Goal: Navigation & Orientation: Find specific page/section

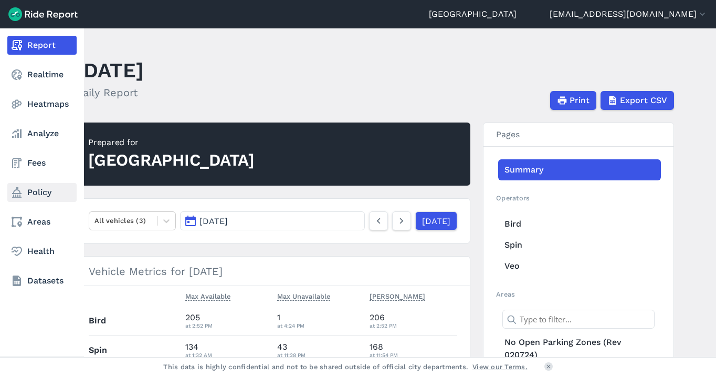
click at [34, 192] on link "Policy" at bounding box center [41, 192] width 69 height 19
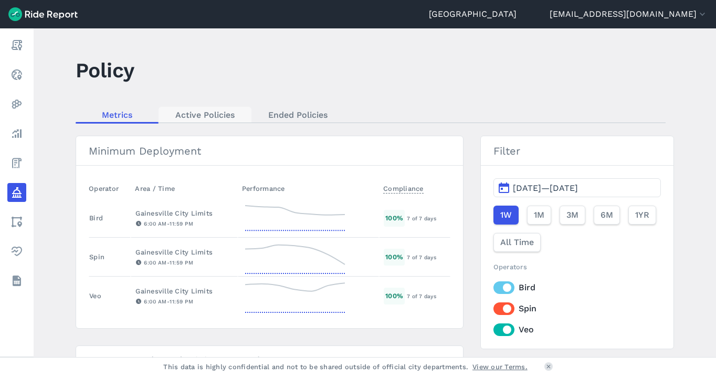
click at [222, 116] on link "Active Policies" at bounding box center [205, 115] width 93 height 16
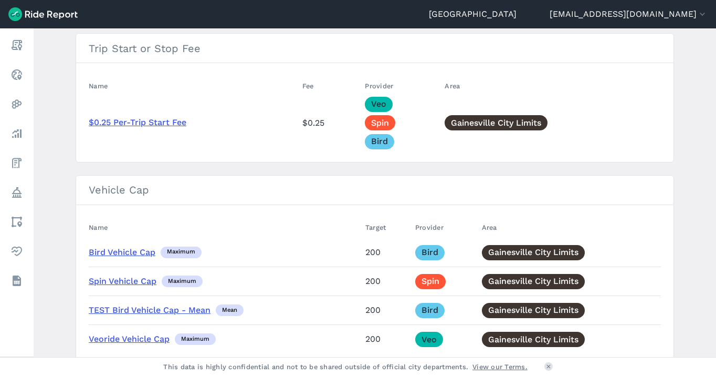
scroll to position [941, 0]
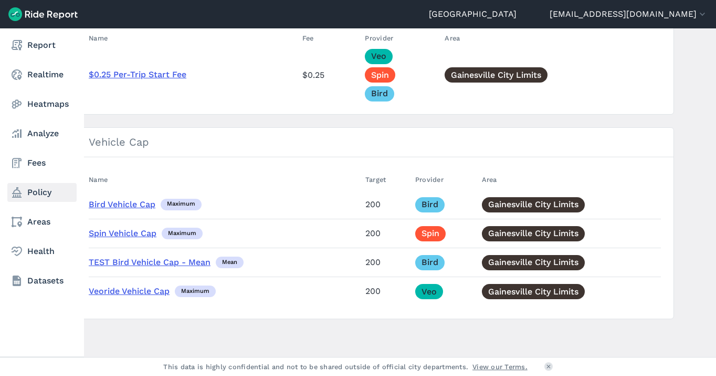
click at [46, 191] on link "Policy" at bounding box center [41, 192] width 69 height 19
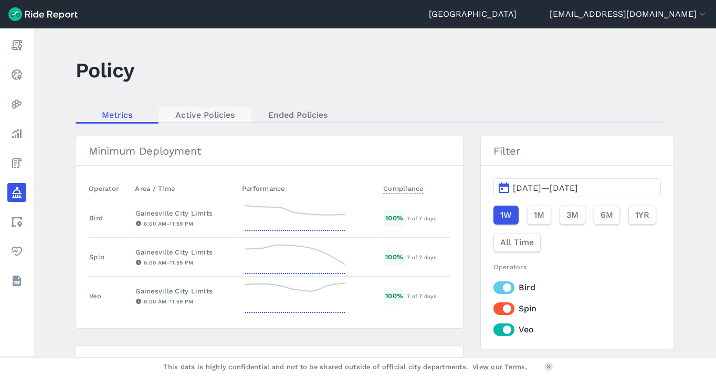
click at [179, 114] on link "Active Policies" at bounding box center [205, 115] width 93 height 16
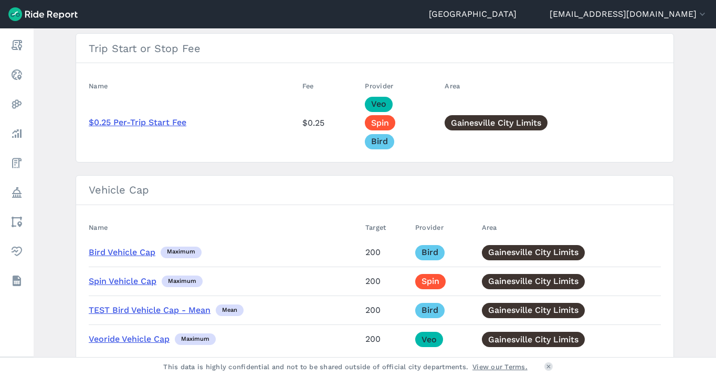
scroll to position [941, 0]
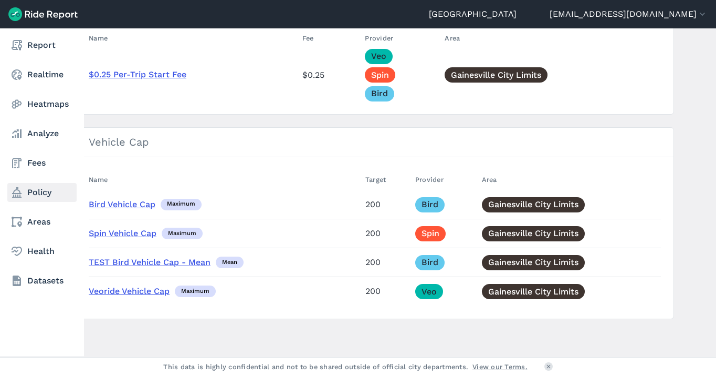
click at [41, 193] on link "Policy" at bounding box center [41, 192] width 69 height 19
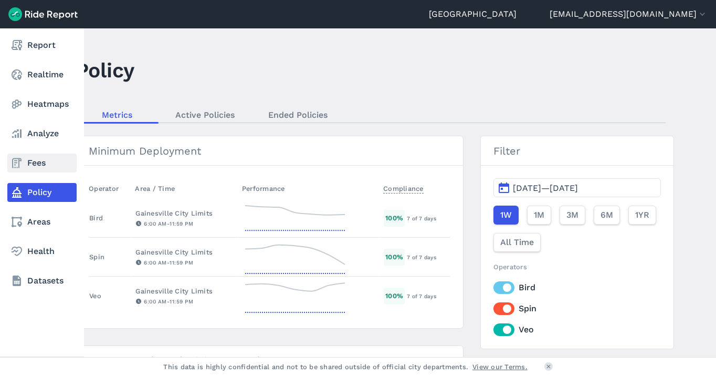
click at [34, 164] on link "Fees" at bounding box center [41, 162] width 69 height 19
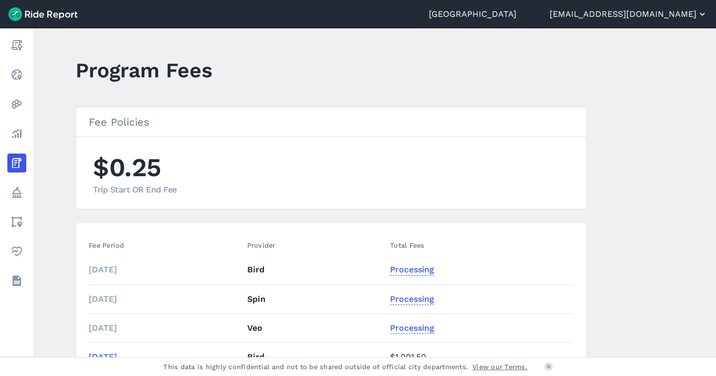
click at [639, 14] on button "[EMAIL_ADDRESS][DOMAIN_NAME]" at bounding box center [629, 14] width 158 height 13
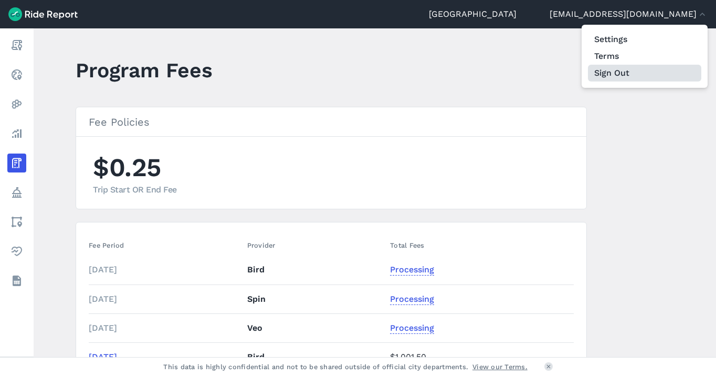
click at [622, 76] on button "Sign Out" at bounding box center [644, 73] width 113 height 17
